Goal: Information Seeking & Learning: Learn about a topic

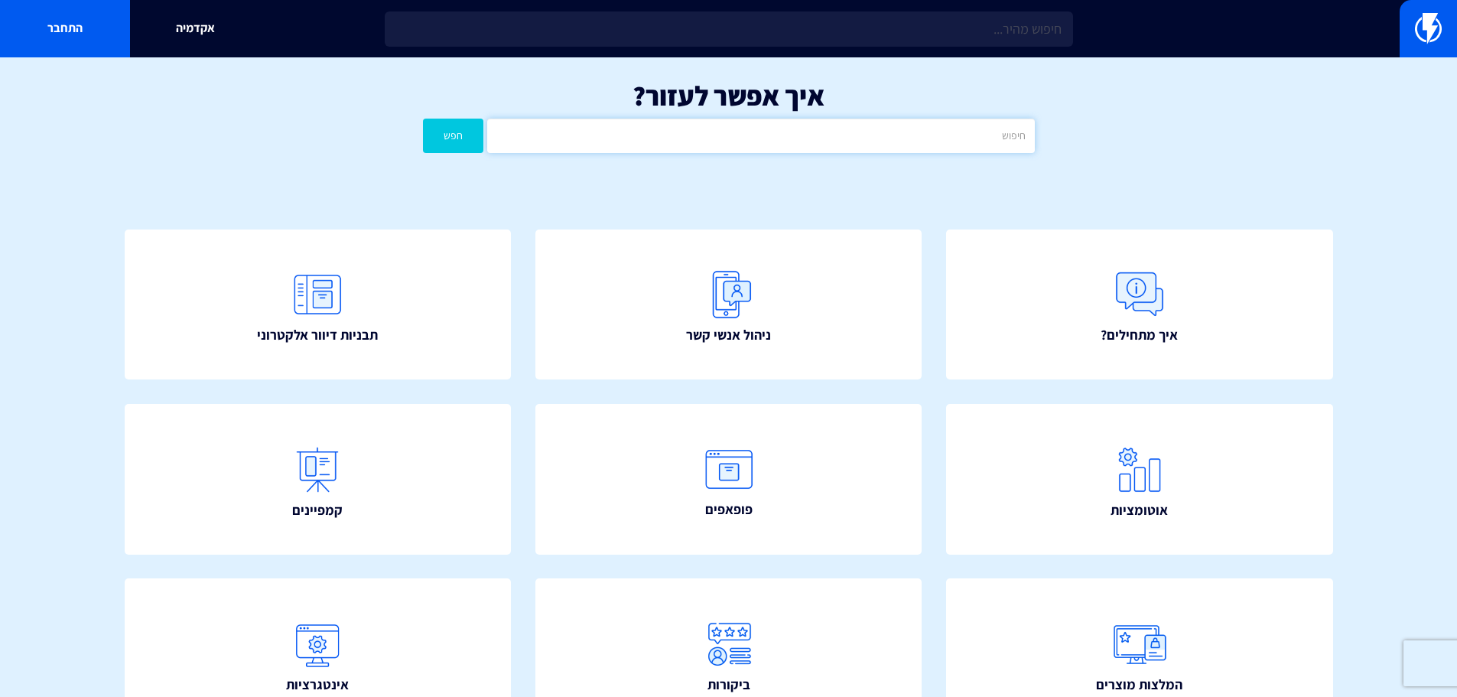
click at [876, 147] on input "text" at bounding box center [760, 136] width 547 height 34
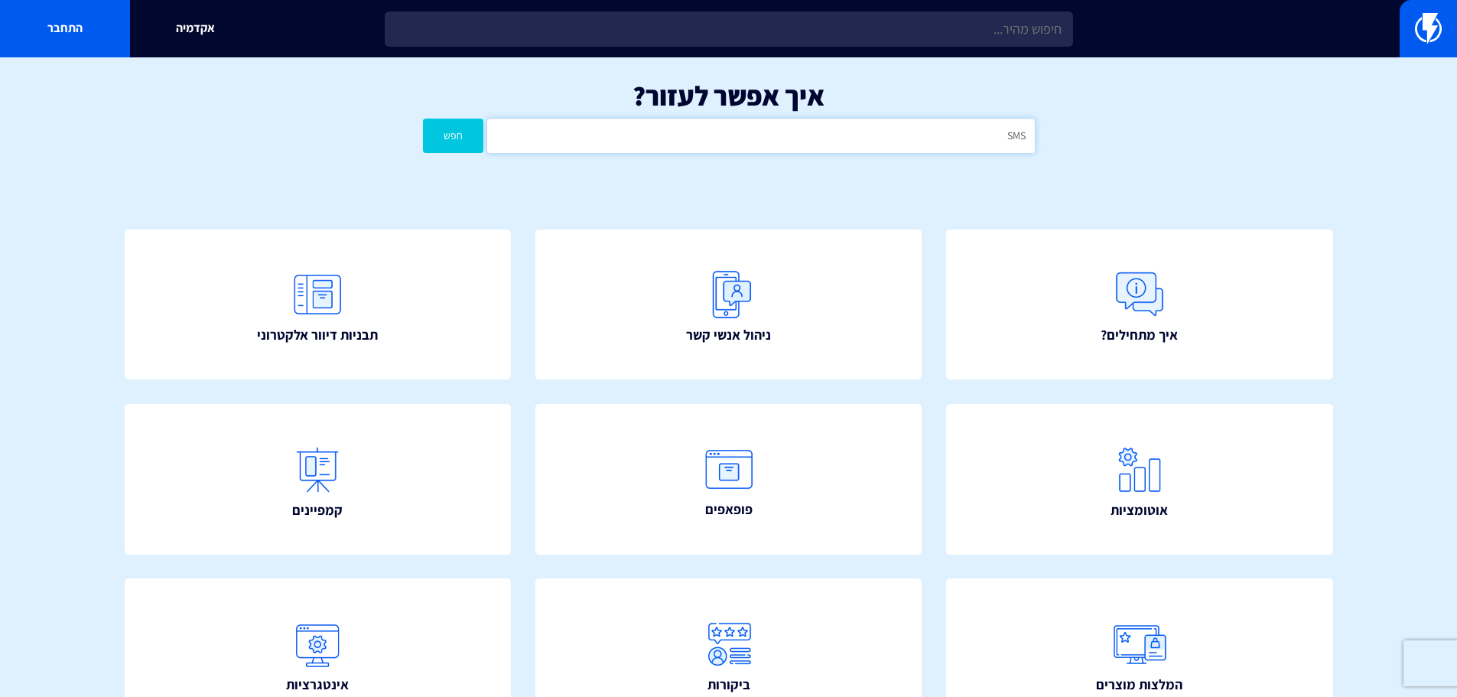
type input "SMS"
click at [423, 119] on button "חפש" at bounding box center [453, 136] width 61 height 34
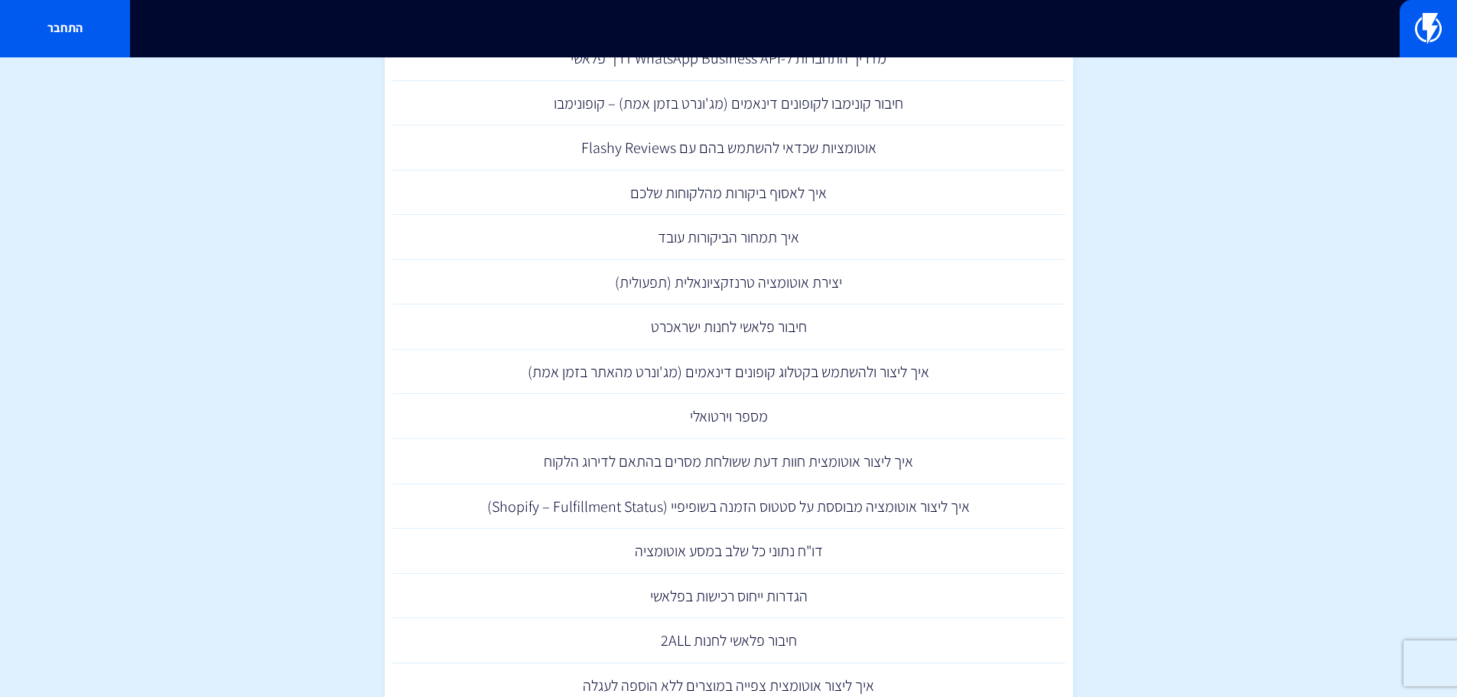
scroll to position [153, 0]
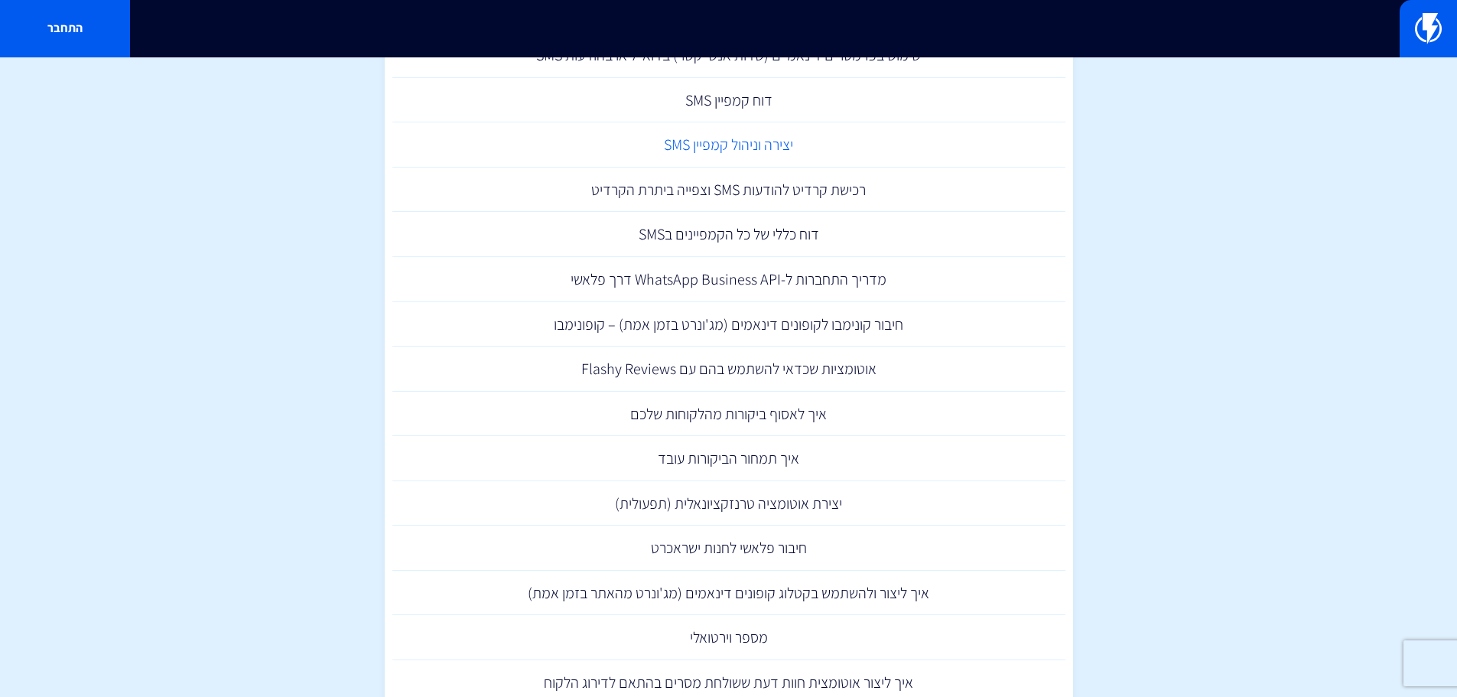
click at [769, 145] on link "יצירה וניהול קמפיין SMS" at bounding box center [728, 144] width 673 height 45
